Goal: Information Seeking & Learning: Learn about a topic

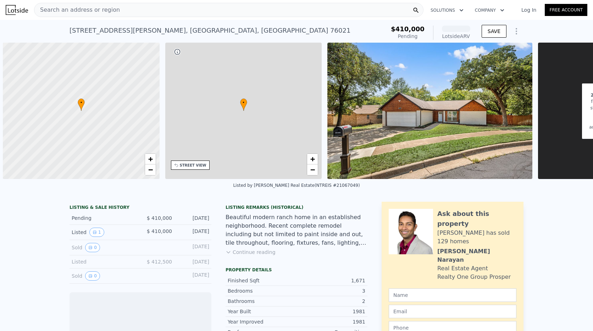
scroll to position [0, 3]
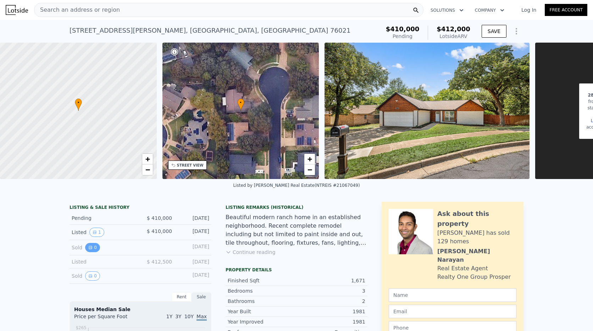
click at [86, 252] on button "0" at bounding box center [92, 247] width 15 height 9
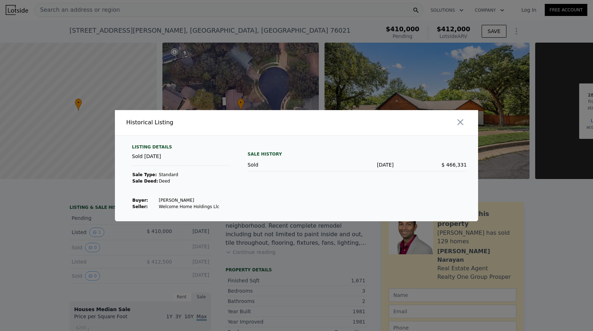
click at [61, 241] on div at bounding box center [296, 165] width 593 height 331
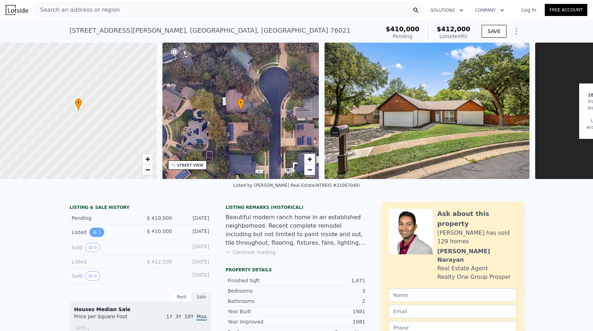
click at [93, 234] on icon "View historical data" at bounding box center [95, 232] width 4 height 4
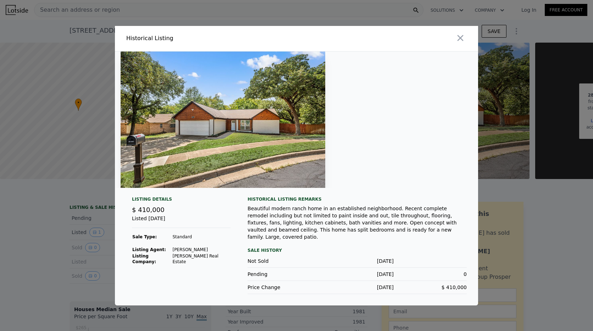
click at [38, 224] on div at bounding box center [296, 165] width 593 height 331
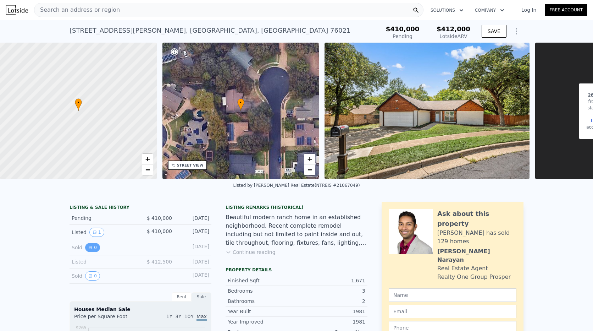
click at [93, 252] on button "0" at bounding box center [92, 247] width 15 height 9
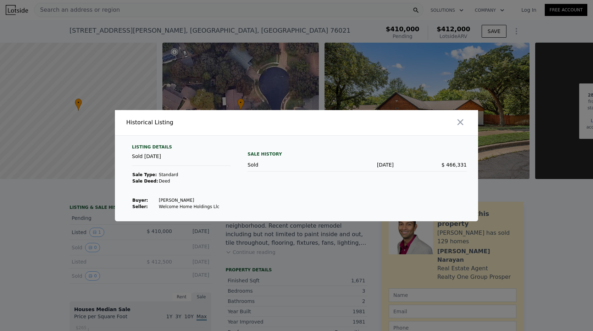
click at [230, 238] on div at bounding box center [296, 165] width 593 height 331
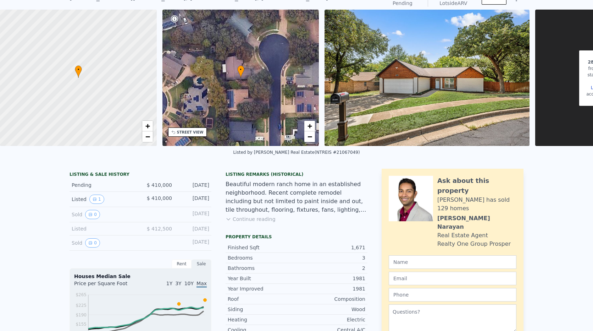
scroll to position [2, 0]
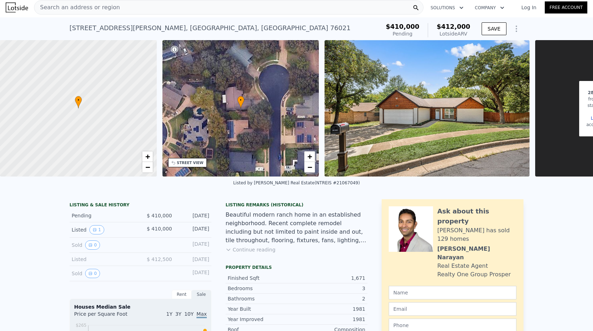
click at [127, 12] on div "Search an address or region" at bounding box center [229, 7] width 390 height 14
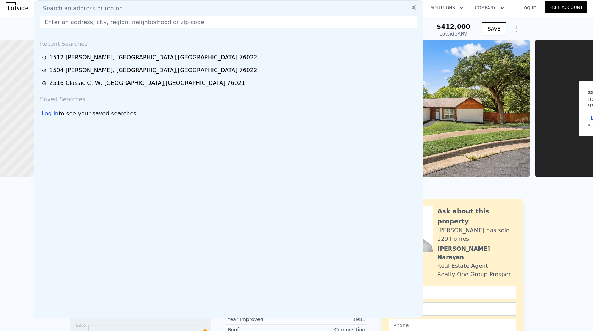
click at [127, 10] on div "Search an address or region" at bounding box center [228, 8] width 383 height 9
click at [127, 23] on input "text" at bounding box center [229, 22] width 378 height 13
paste input "[STREET_ADDRESS]"
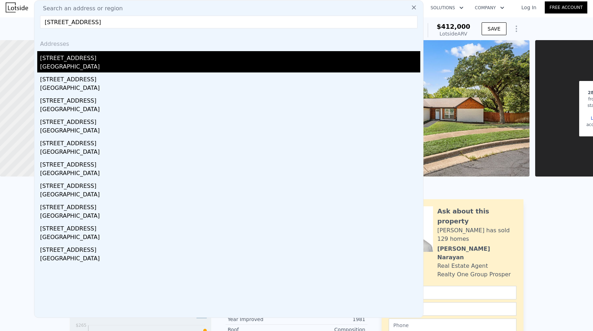
type input "[STREET_ADDRESS]"
click at [61, 63] on div "[GEOGRAPHIC_DATA]" at bounding box center [230, 67] width 380 height 10
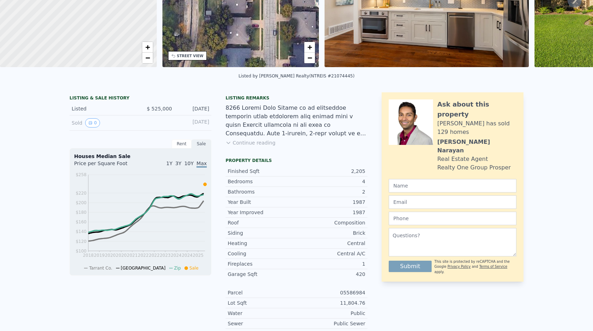
scroll to position [2, 0]
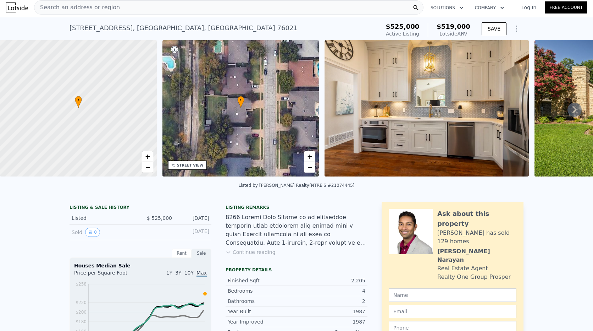
click at [79, 236] on div "Sold 0" at bounding box center [103, 231] width 63 height 9
click at [95, 237] on div "Sold 0" at bounding box center [103, 231] width 63 height 9
click at [94, 237] on button "0" at bounding box center [92, 231] width 15 height 9
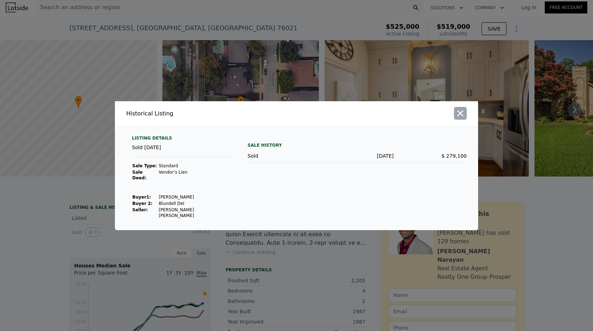
click at [462, 116] on icon "button" at bounding box center [461, 113] width 6 height 6
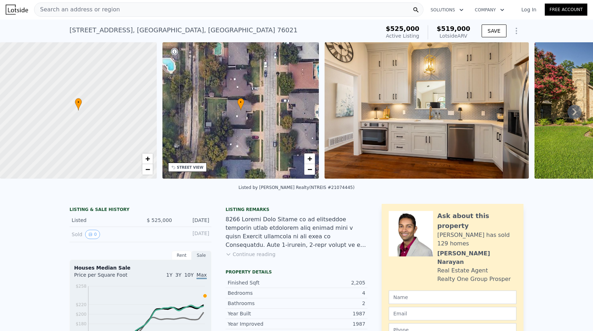
scroll to position [0, 0]
click at [87, 8] on span "Search an address or region" at bounding box center [77, 10] width 86 height 9
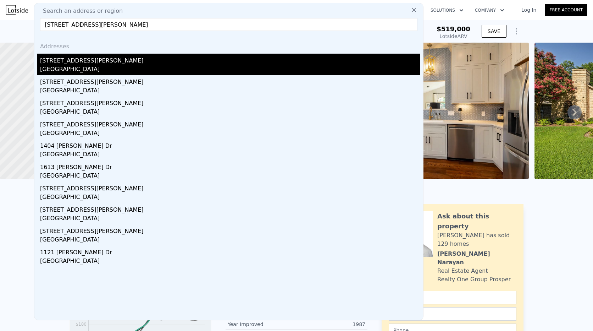
type input "[STREET_ADDRESS][PERSON_NAME]"
click at [71, 69] on div "[GEOGRAPHIC_DATA]" at bounding box center [230, 70] width 380 height 10
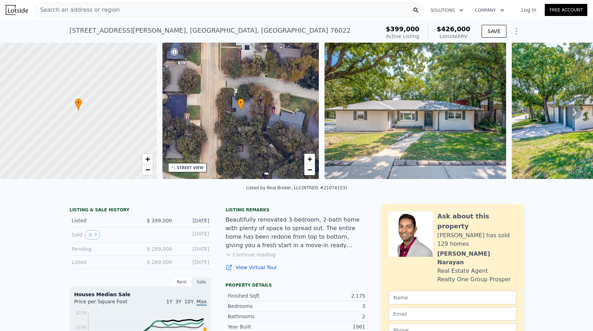
click at [148, 4] on div "Search an address or region" at bounding box center [229, 10] width 390 height 14
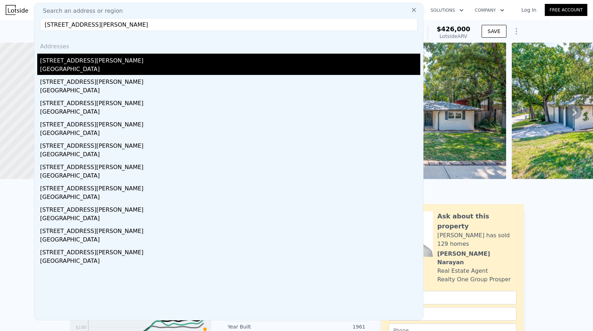
type input "[STREET_ADDRESS][PERSON_NAME]"
click at [81, 67] on div "[GEOGRAPHIC_DATA]" at bounding box center [230, 70] width 380 height 10
type input "3"
type input "2"
type input "1514"
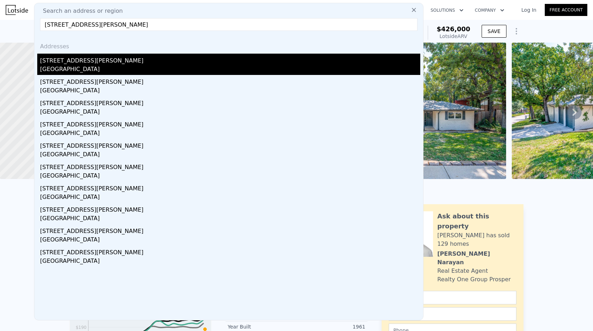
type input "1915"
type input "7666.5599999999995"
type input "13939.2"
type input "$ 412,000"
type input "4"
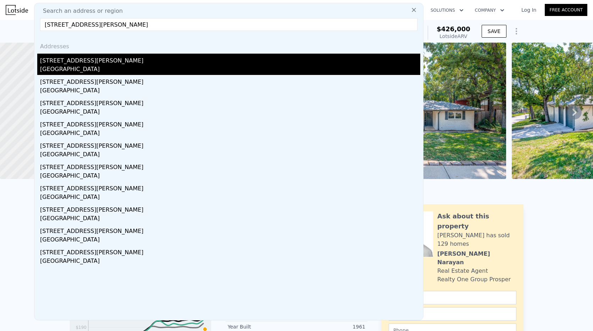
type input "-$ 42,442"
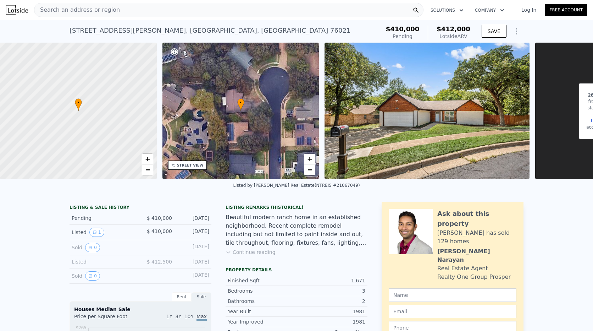
click at [122, 13] on div "Search an address or region" at bounding box center [229, 10] width 390 height 14
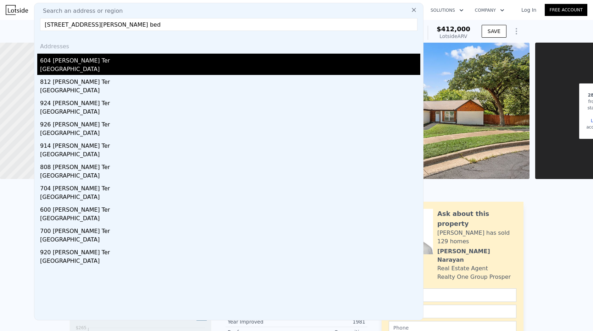
type input "[STREET_ADDRESS][PERSON_NAME] bed"
click at [70, 54] on div "604 [PERSON_NAME] Ter" at bounding box center [230, 59] width 380 height 11
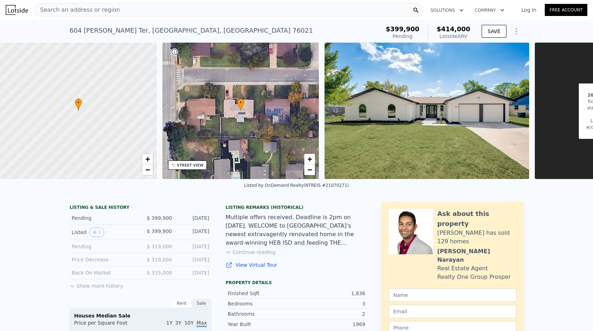
click at [90, 287] on button "Show more history" at bounding box center [97, 284] width 54 height 10
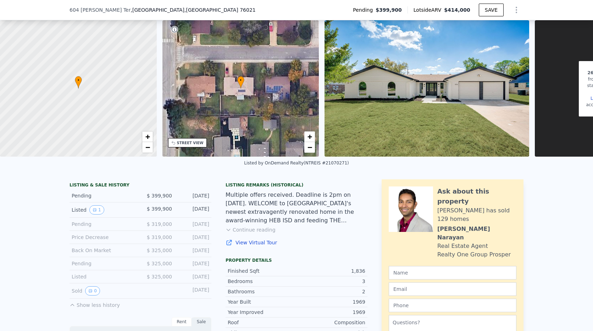
scroll to position [33, 0]
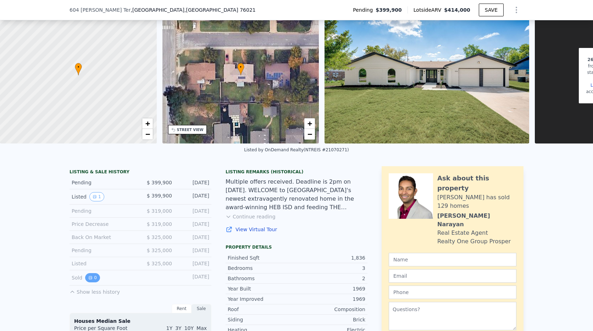
click at [88, 282] on button "0" at bounding box center [92, 277] width 15 height 9
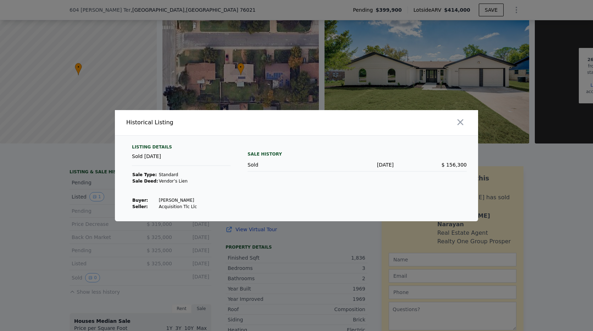
click at [20, 229] on div at bounding box center [296, 165] width 593 height 331
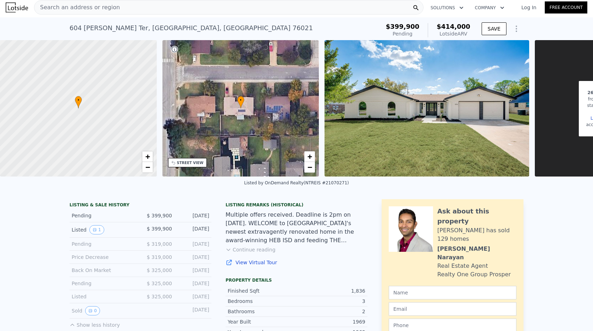
scroll to position [0, 0]
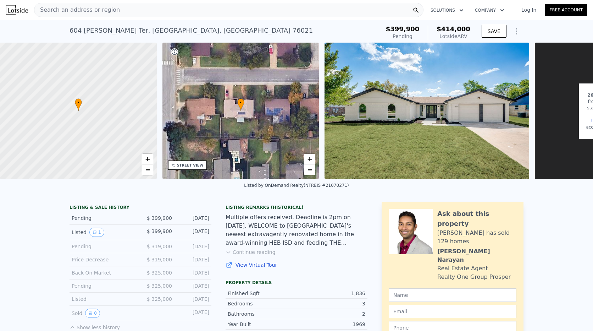
click at [247, 261] on div "Listing Remarks (Historical) Multiple offers received. Deadline is 2pm on [DATE…" at bounding box center [297, 240] width 142 height 72
click at [249, 255] on button "Continue reading" at bounding box center [251, 251] width 50 height 7
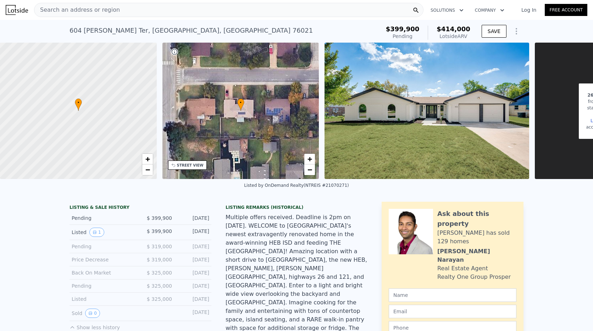
click at [134, 7] on div "Search an address or region" at bounding box center [229, 10] width 390 height 14
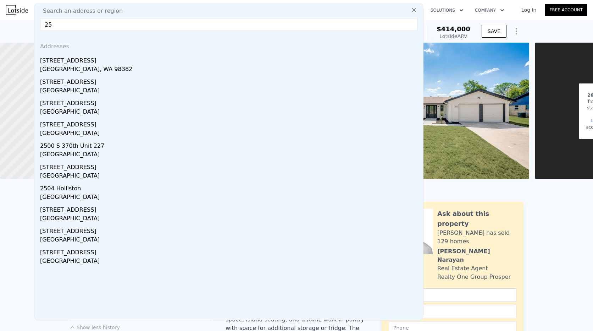
type input "2"
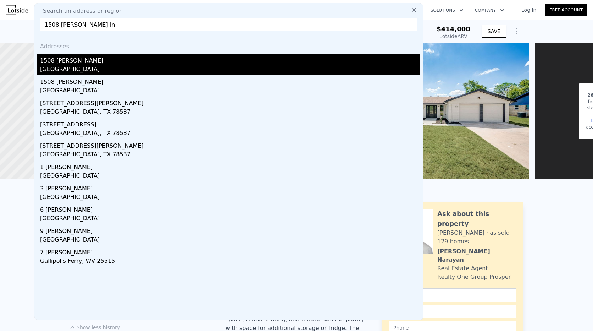
type input "1508 [PERSON_NAME] ln"
click at [60, 61] on div "1508 [PERSON_NAME]" at bounding box center [230, 59] width 380 height 11
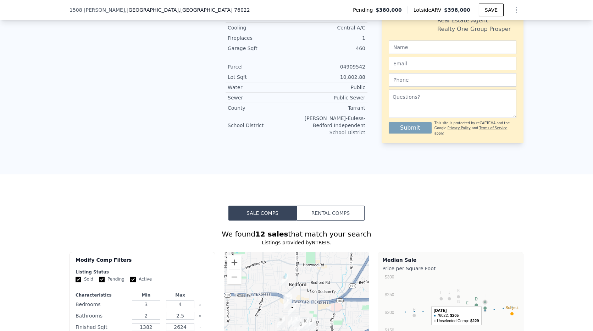
scroll to position [778, 0]
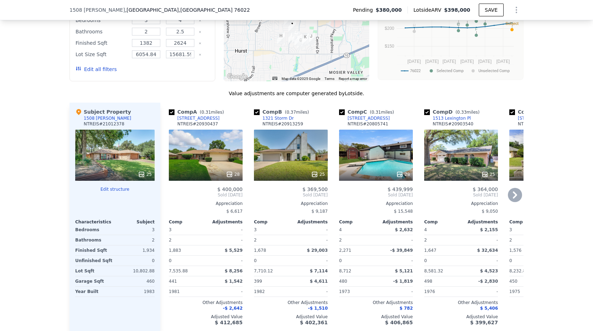
click at [513, 191] on icon at bounding box center [515, 194] width 4 height 7
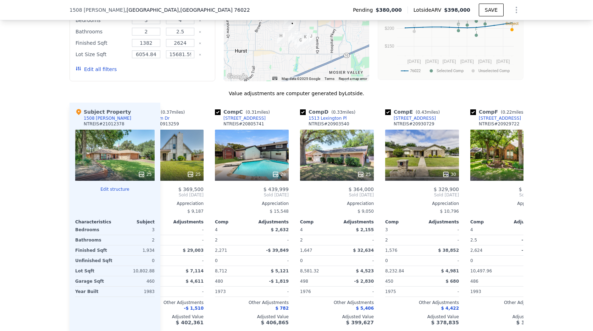
scroll to position [0, 170]
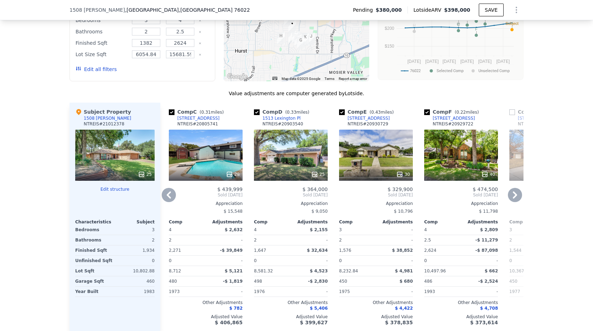
click at [513, 191] on icon at bounding box center [515, 194] width 4 height 7
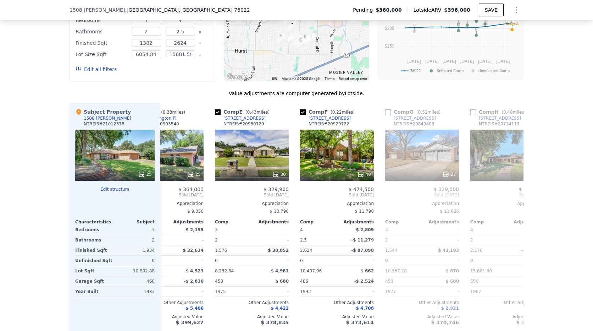
scroll to position [0, 341]
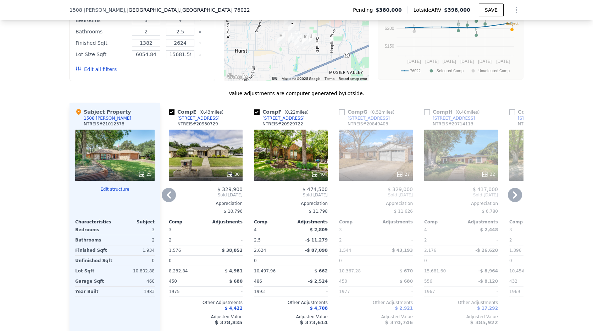
click at [171, 188] on icon at bounding box center [169, 195] width 14 height 14
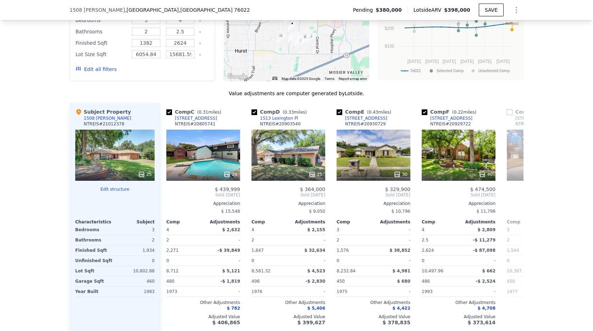
scroll to position [0, 170]
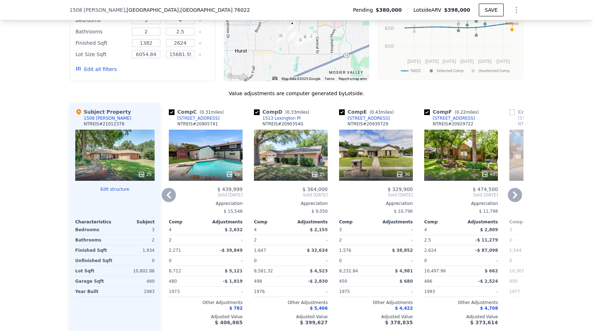
click at [167, 188] on icon at bounding box center [169, 195] width 14 height 14
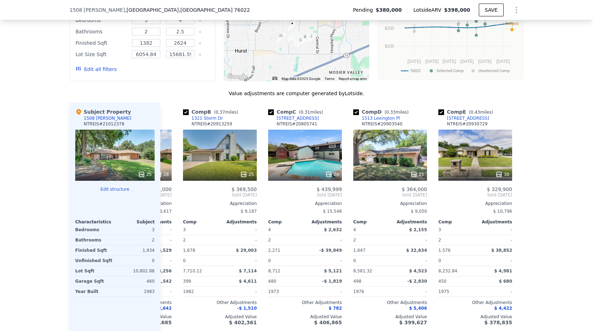
scroll to position [0, 0]
